Goal: Information Seeking & Learning: Find specific fact

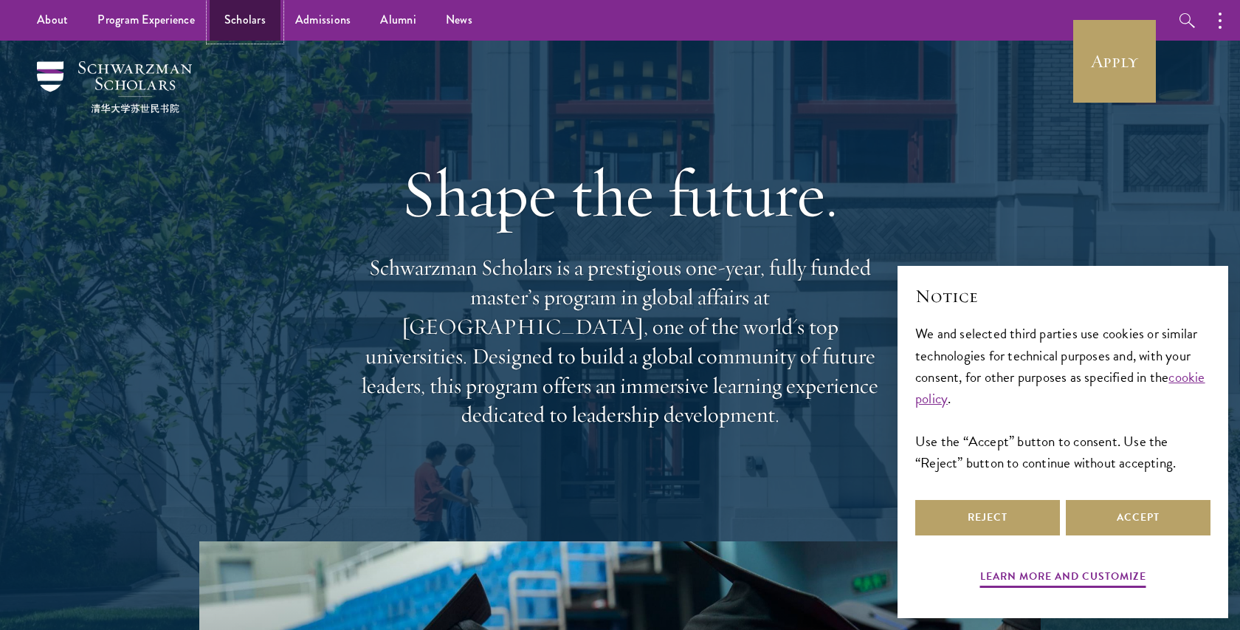
click at [239, 21] on link "Scholars" at bounding box center [245, 20] width 71 height 41
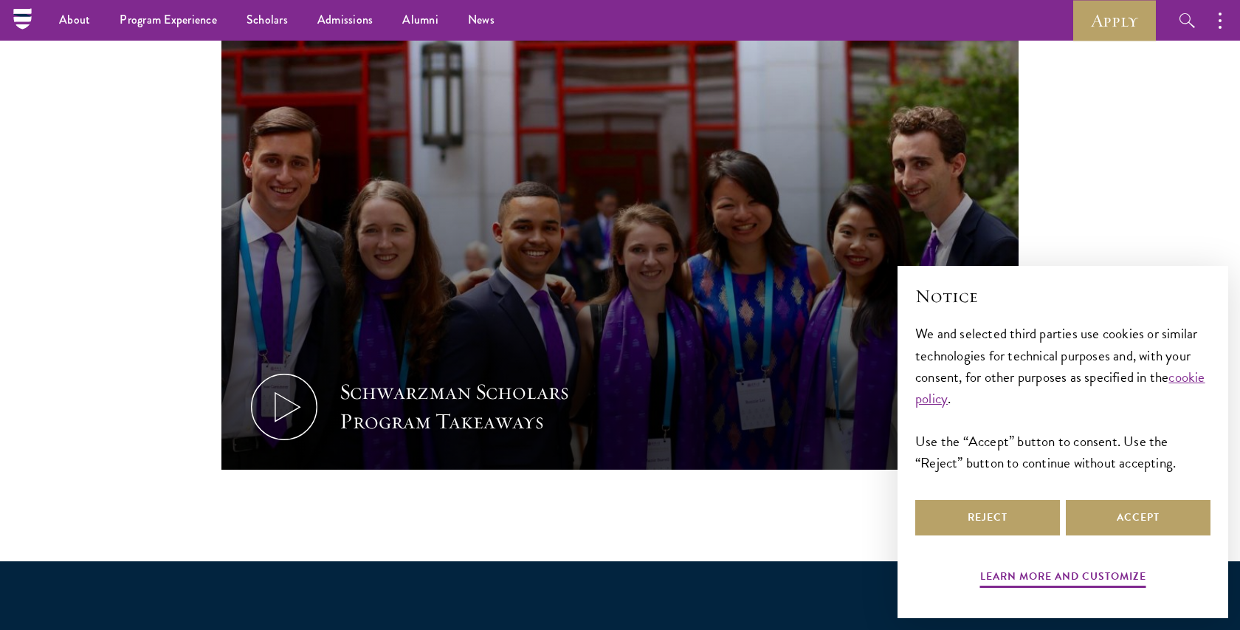
scroll to position [1284, 0]
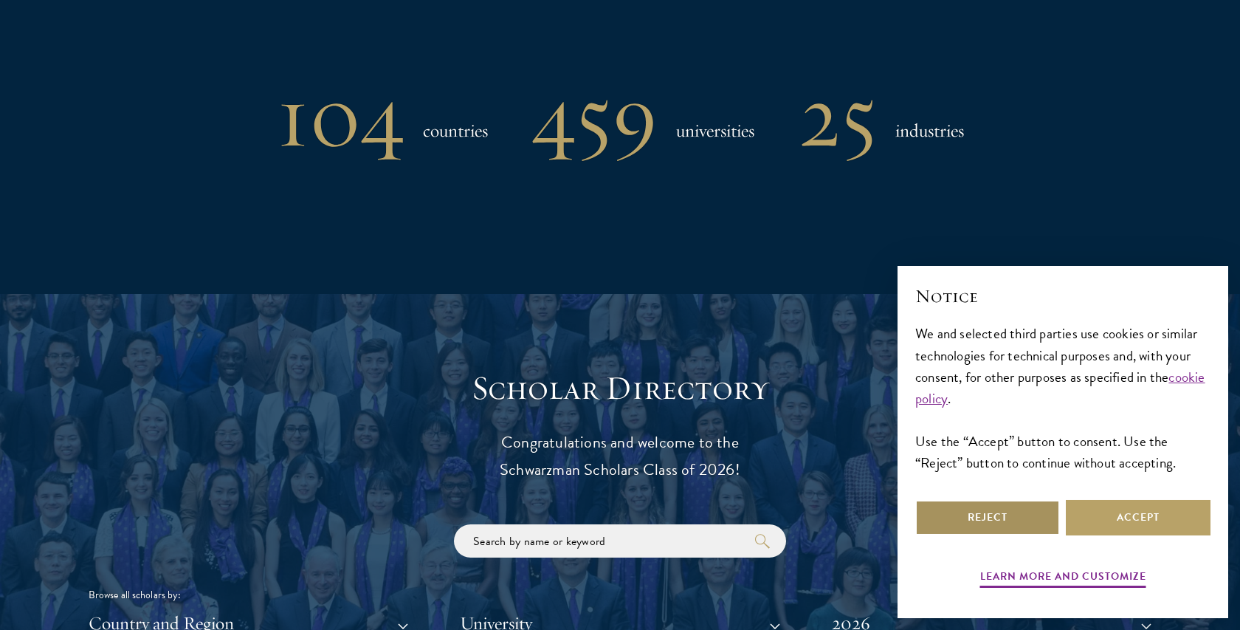
click at [998, 522] on button "Reject" at bounding box center [987, 517] width 145 height 35
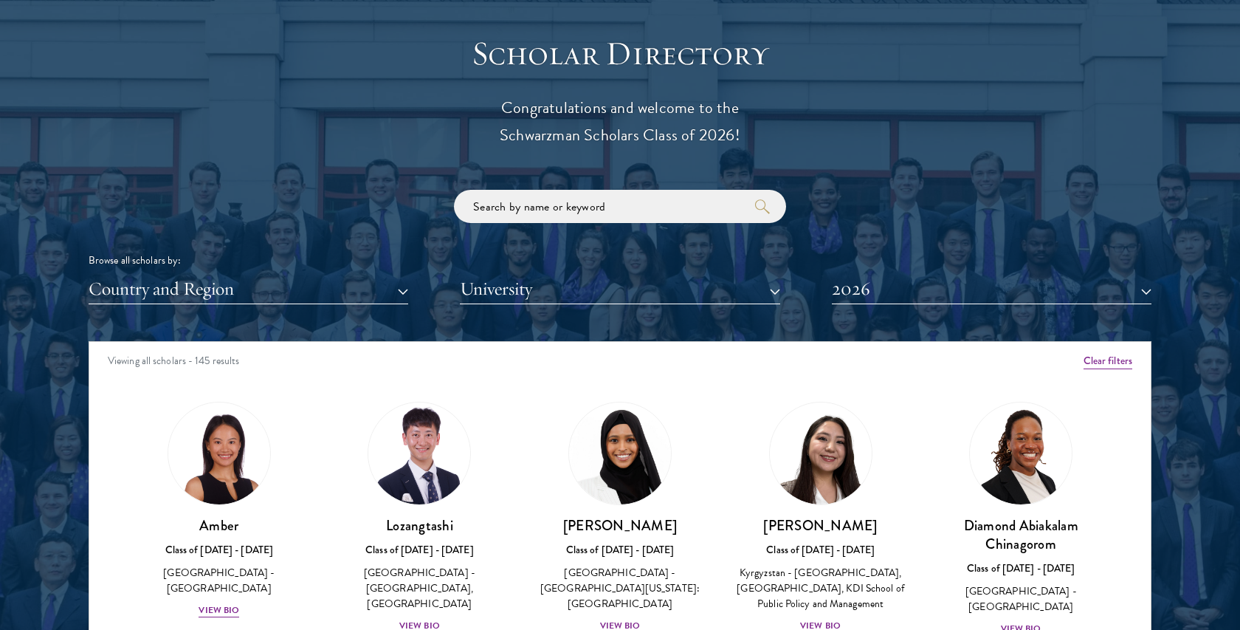
scroll to position [1620, 0]
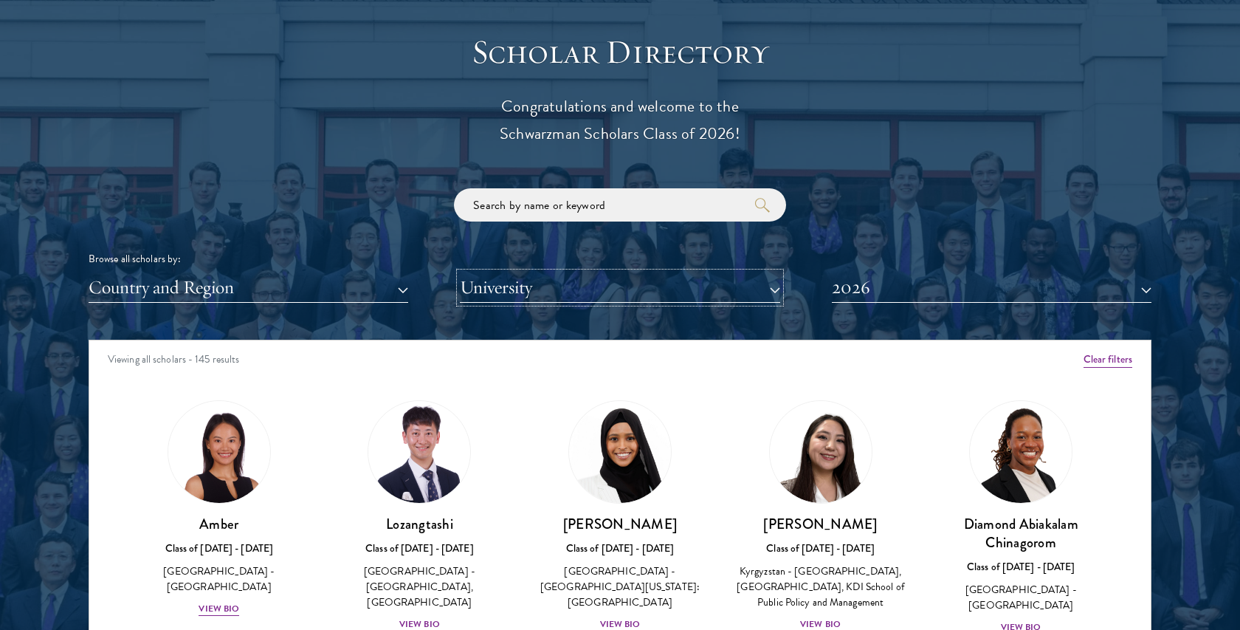
click at [519, 287] on button "University" at bounding box center [620, 287] width 320 height 30
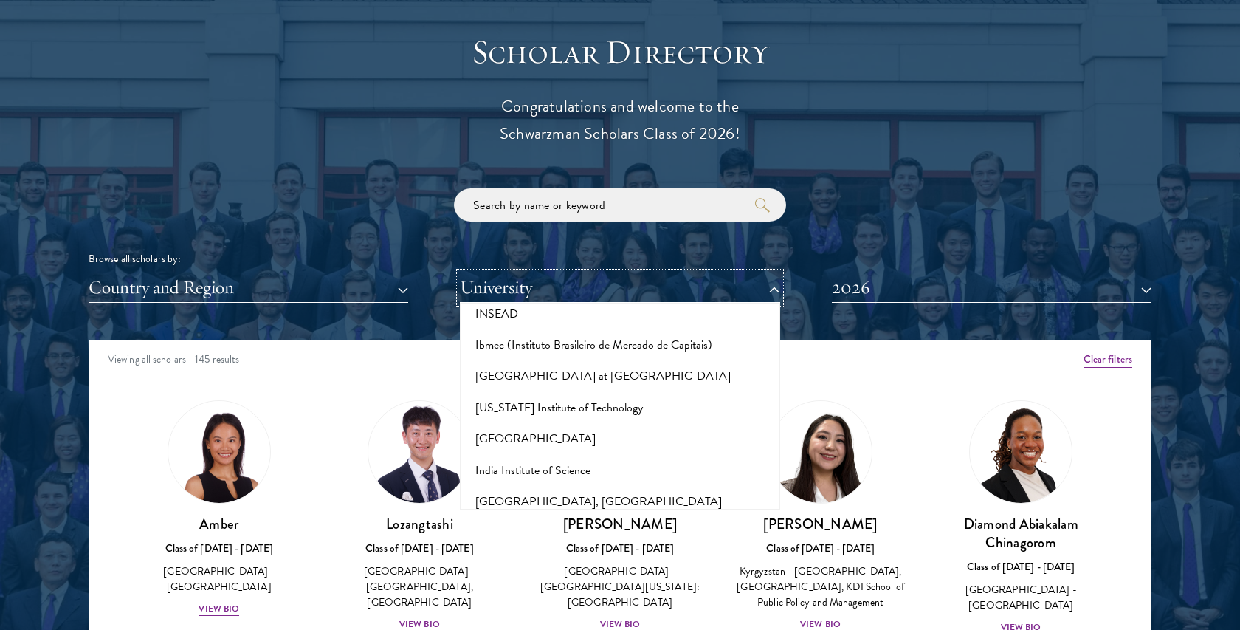
scroll to position [4193, 0]
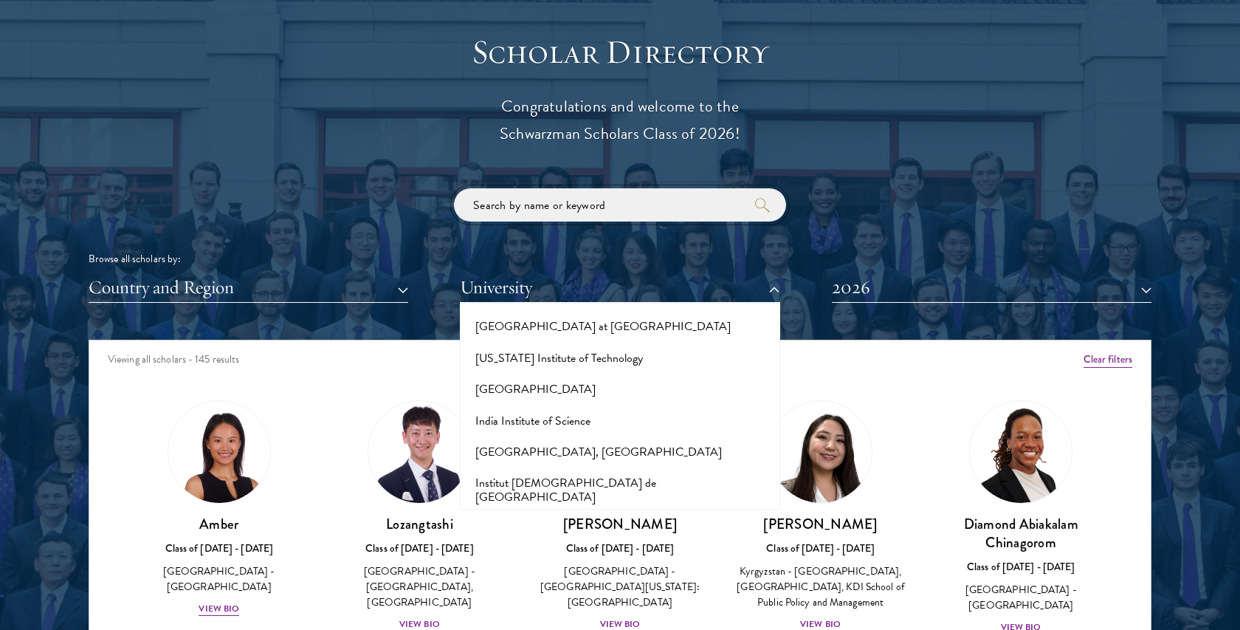
click at [543, 219] on input "search" at bounding box center [620, 204] width 332 height 33
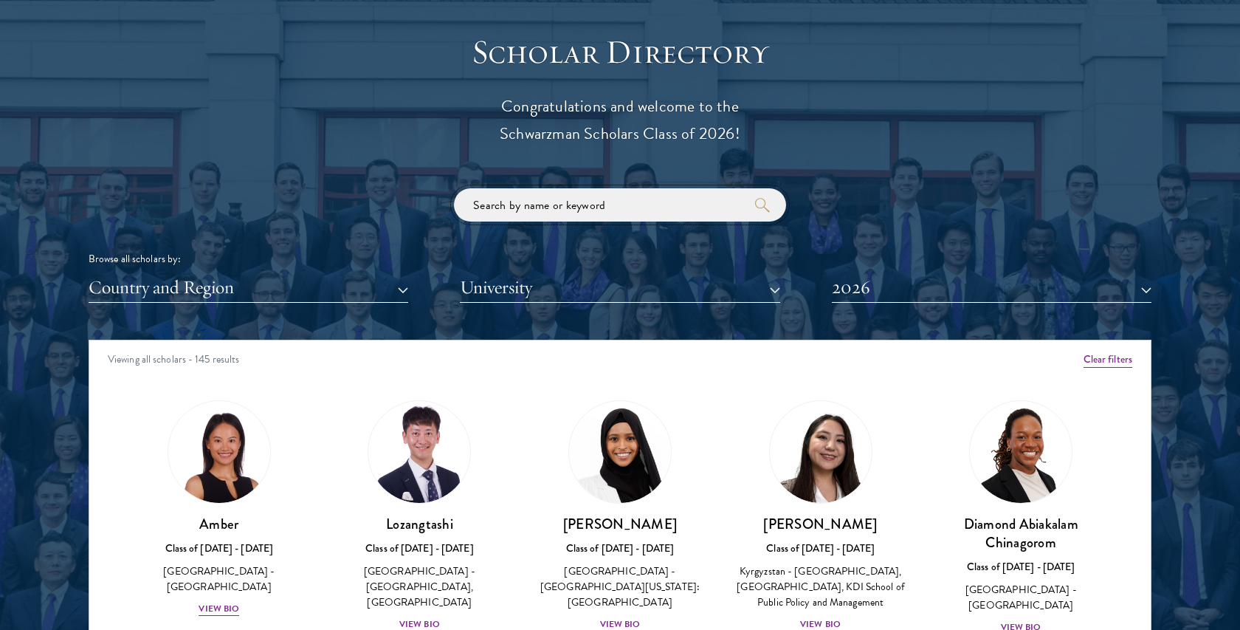
click at [543, 213] on input "search" at bounding box center [620, 204] width 332 height 33
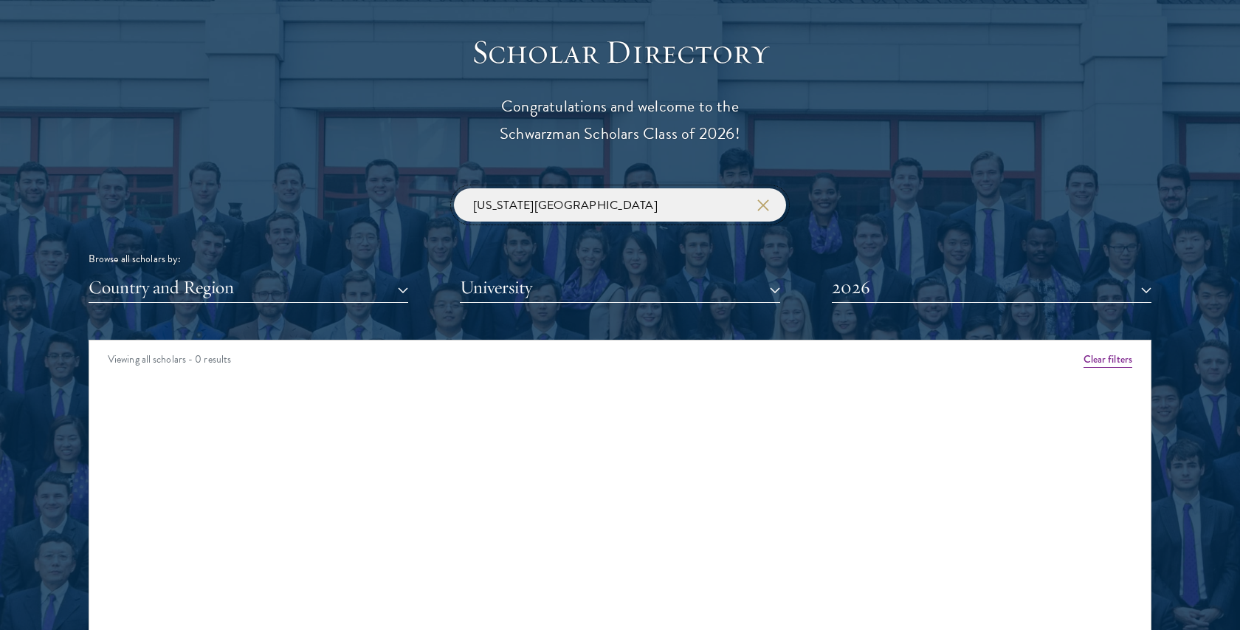
type input "[US_STATE][GEOGRAPHIC_DATA]"
click button "submit" at bounding box center [0, 0] width 0 height 0
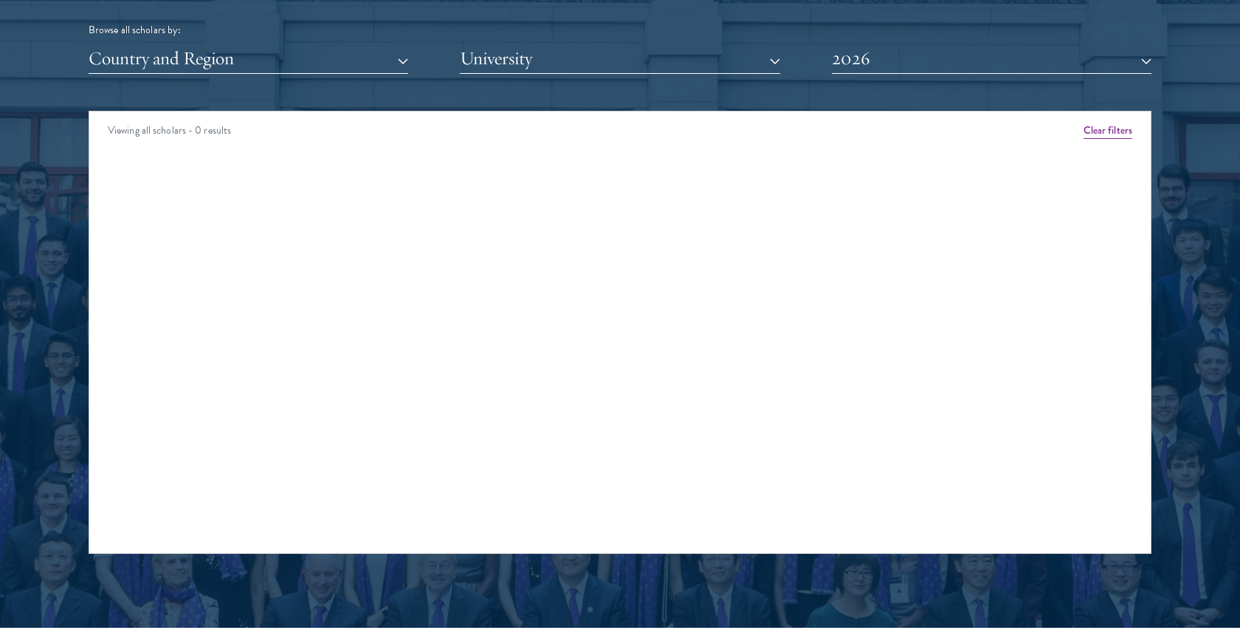
scroll to position [1899, 0]
